Goal: Task Accomplishment & Management: Use online tool/utility

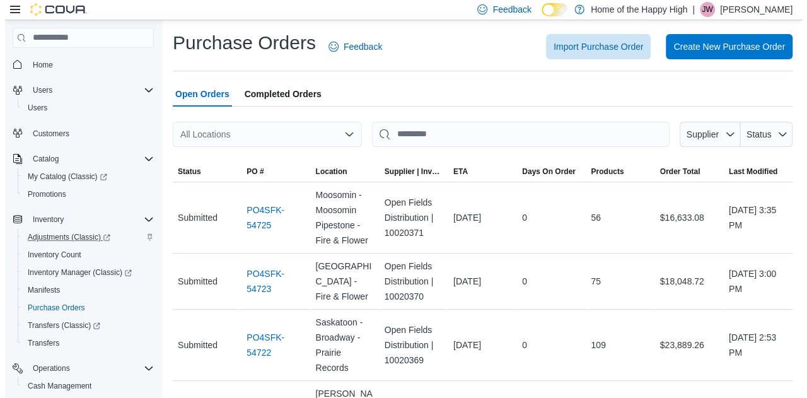
scroll to position [144, 0]
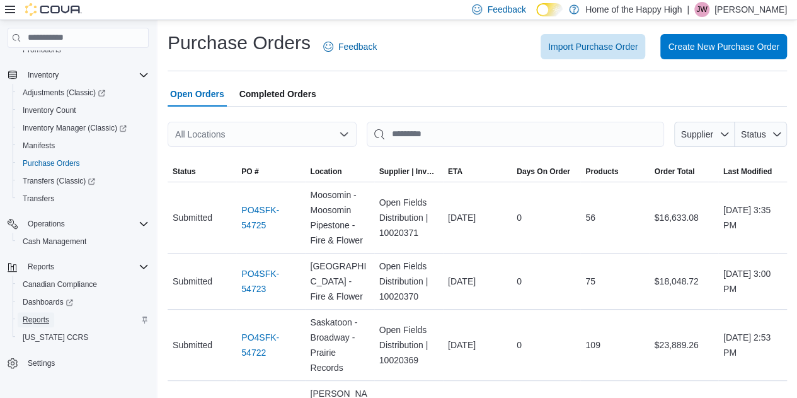
click at [35, 326] on span "Reports" at bounding box center [36, 319] width 26 height 15
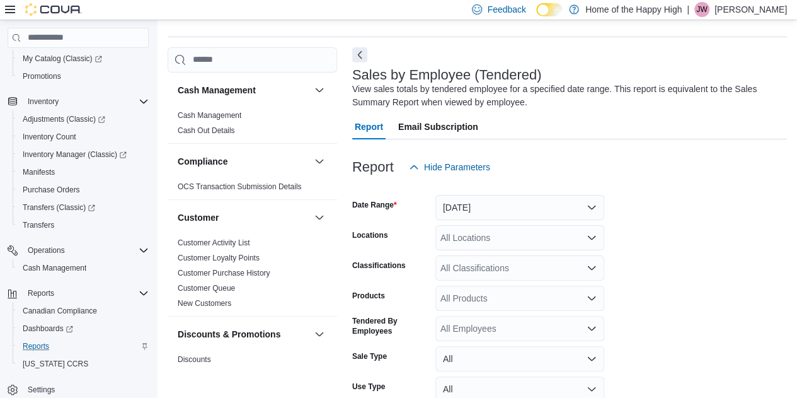
scroll to position [42, 0]
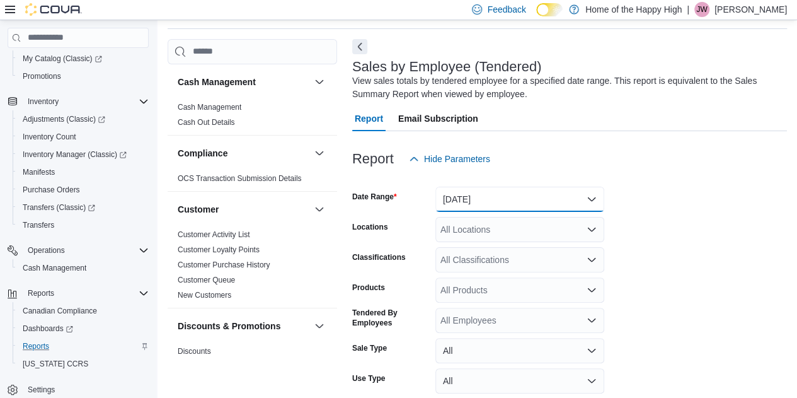
click at [490, 195] on button "[DATE]" at bounding box center [520, 199] width 169 height 25
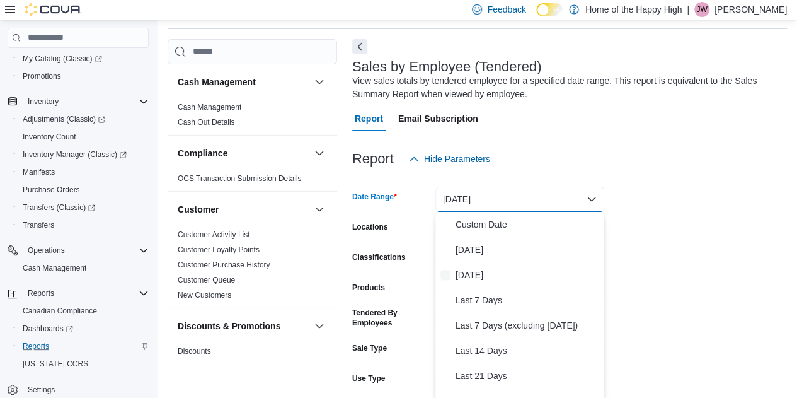
scroll to position [45, 0]
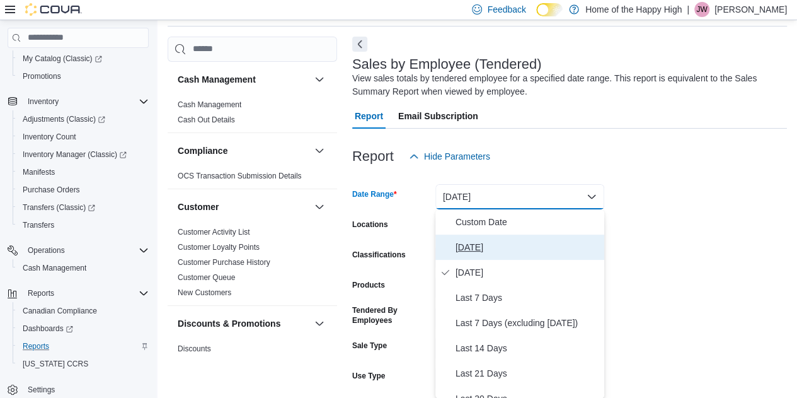
click at [483, 249] on span "[DATE]" at bounding box center [528, 247] width 144 height 15
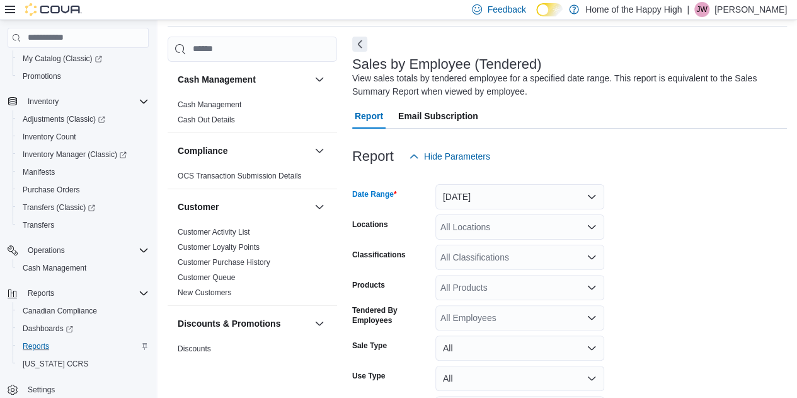
click at [460, 233] on div "All Locations" at bounding box center [520, 226] width 169 height 25
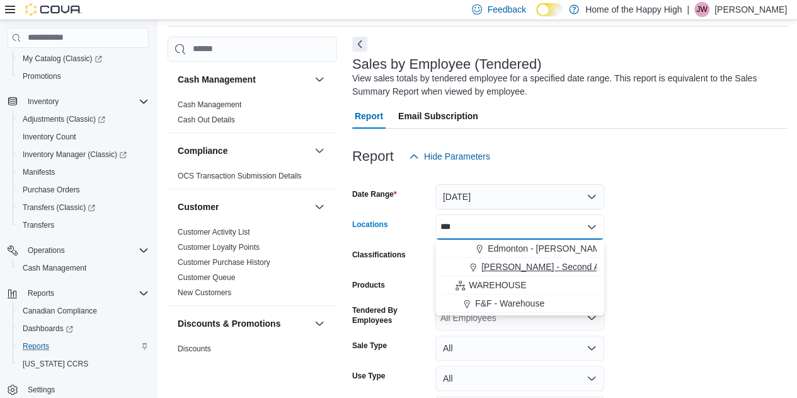
type input "***"
click at [515, 268] on span "[PERSON_NAME] - Second Ave - Prairie Records" at bounding box center [580, 266] width 196 height 13
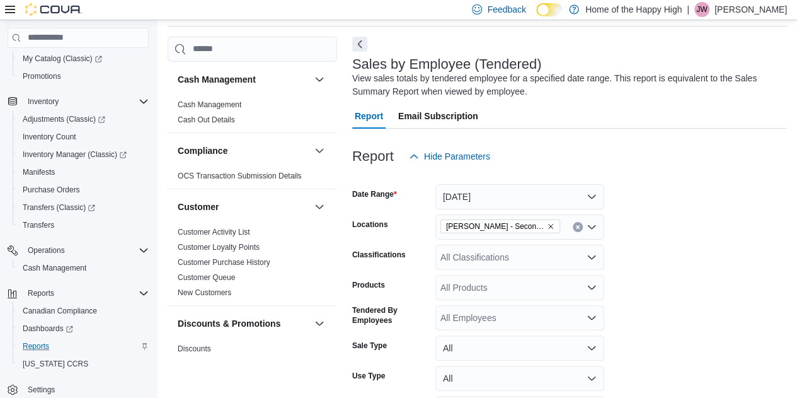
click at [618, 245] on form "Date Range [DATE] Locations [PERSON_NAME] - Second Ave - Prairie Records Classi…" at bounding box center [569, 312] width 435 height 287
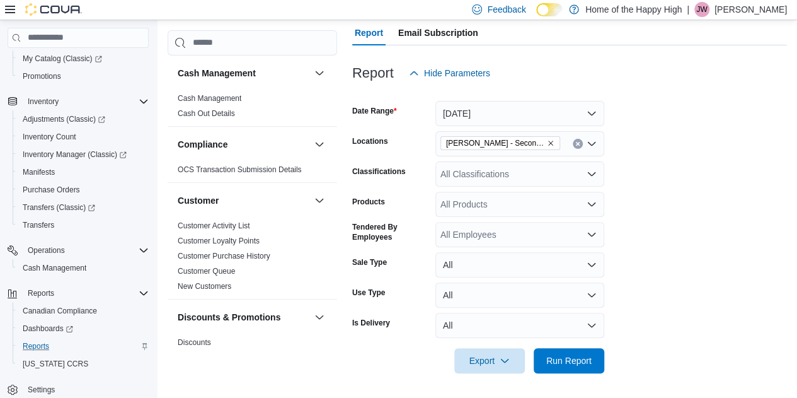
click at [568, 347] on div at bounding box center [569, 343] width 435 height 10
click at [569, 359] on span "Run Report" at bounding box center [569, 360] width 45 height 13
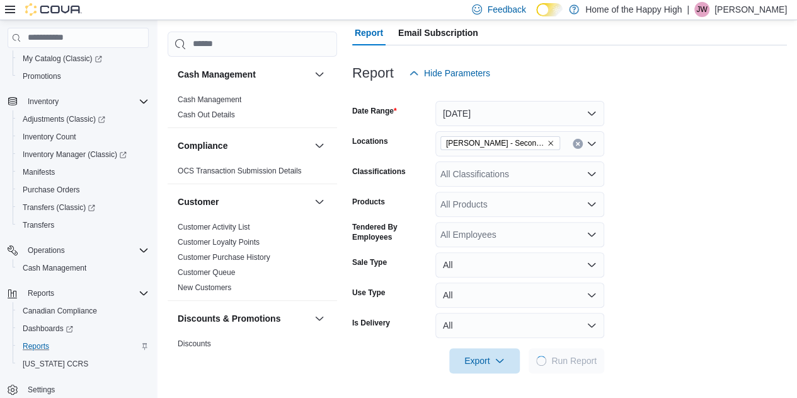
scroll to position [311, 0]
